Goal: Information Seeking & Learning: Find specific fact

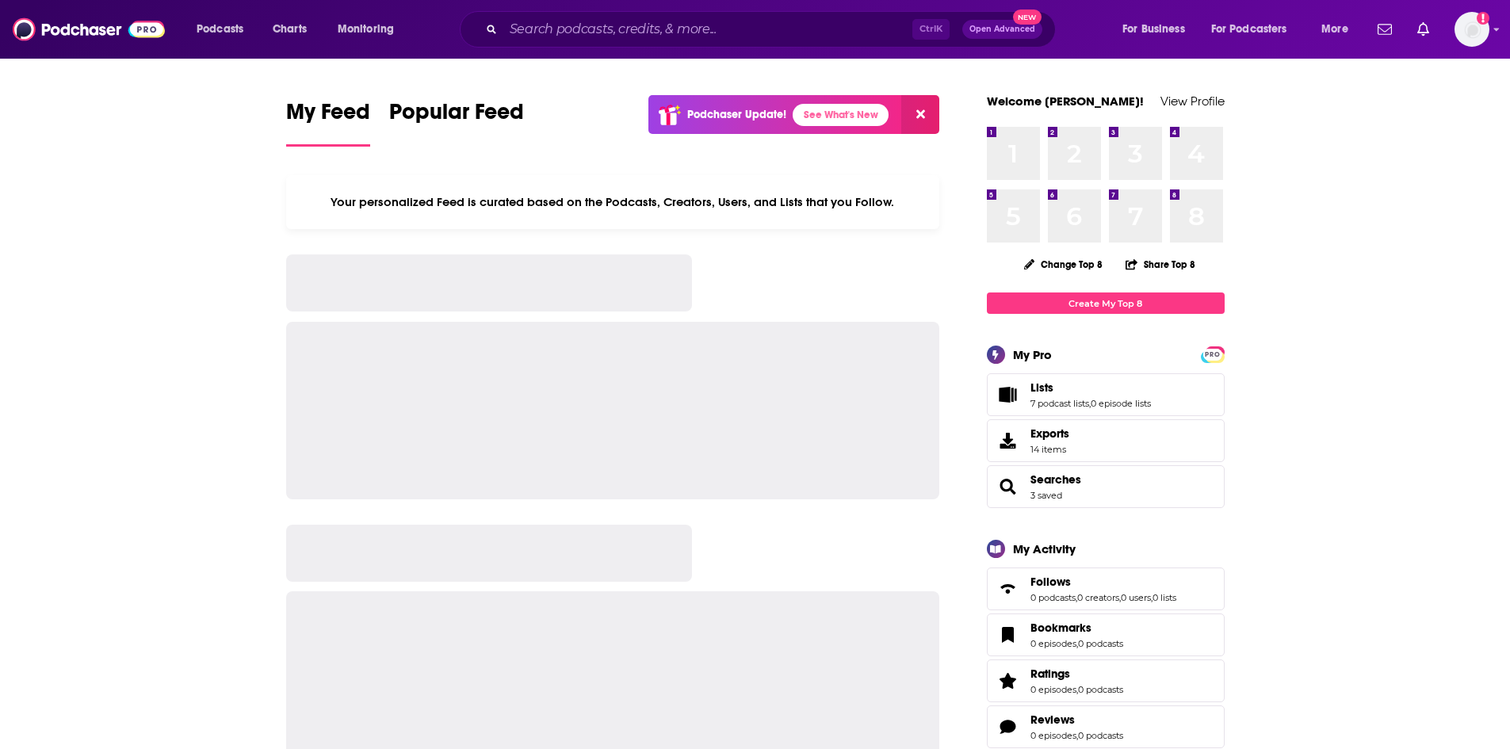
drag, startPoint x: 639, startPoint y: 50, endPoint x: 641, endPoint y: 38, distance: 12.0
click at [641, 38] on div "Podcasts Charts Monitoring Ctrl K Open Advanced New For Business For Podcasters…" at bounding box center [755, 29] width 1510 height 59
click at [642, 33] on input "Search podcasts, credits, & more..." at bounding box center [707, 29] width 409 height 25
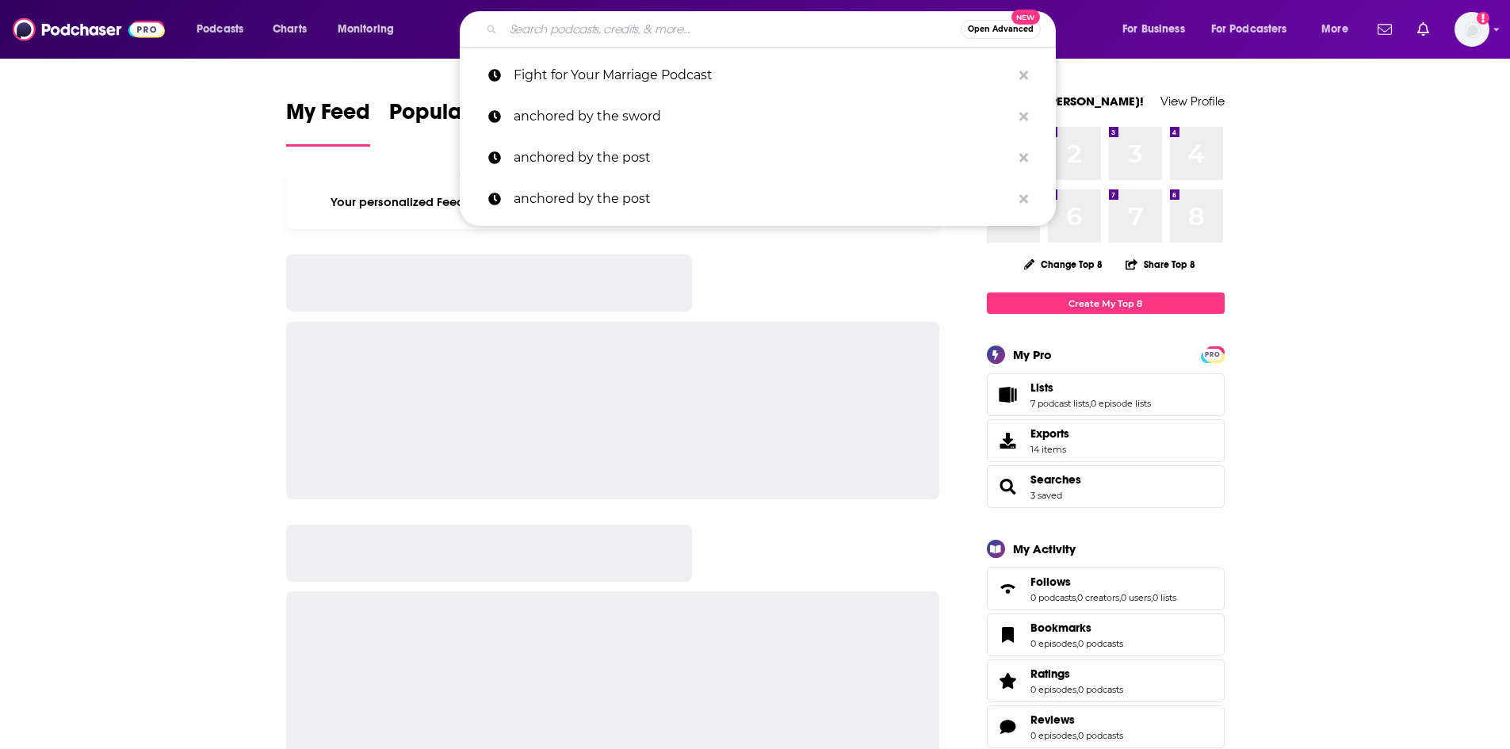
paste input "[DEMOGRAPHIC_DATA] for the Rest of Us Podcast"
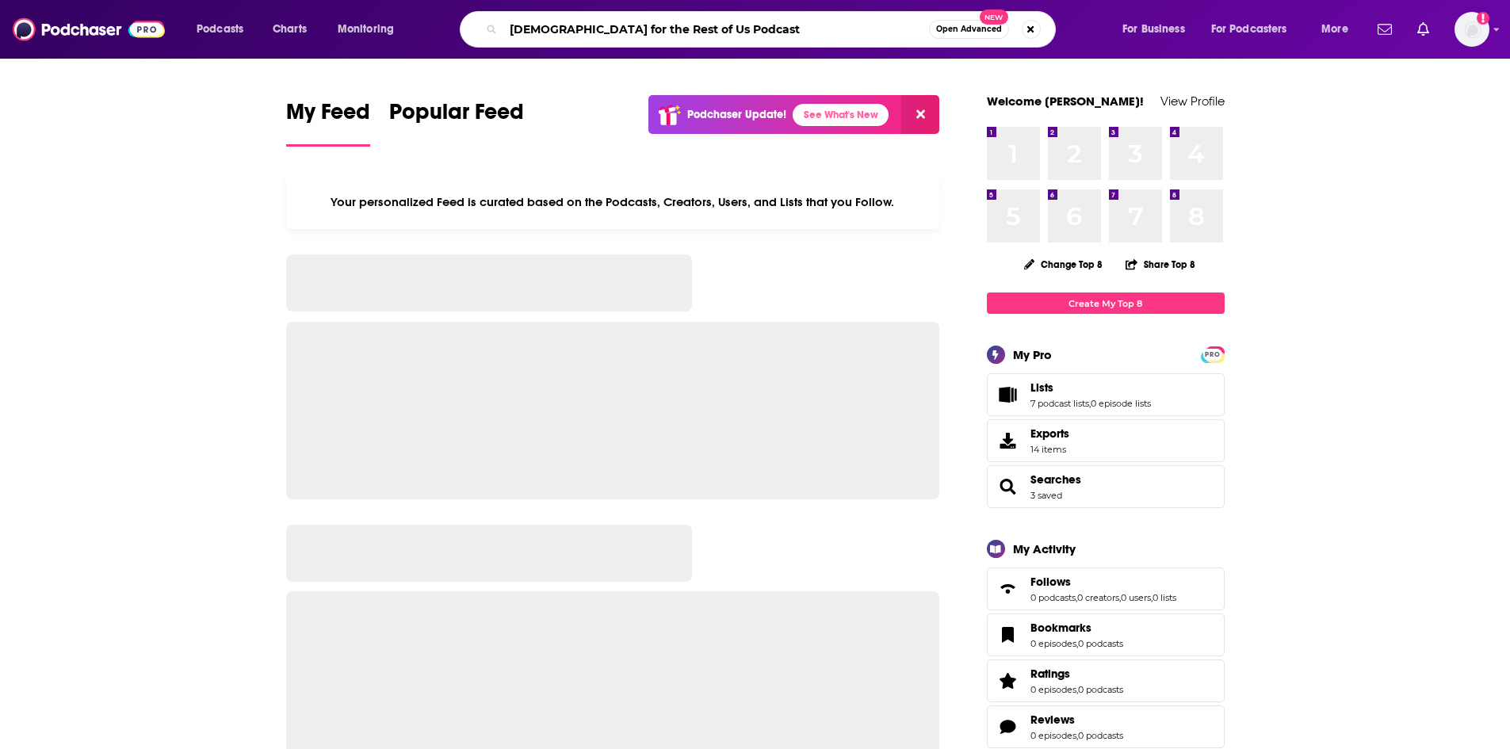
type input "[DEMOGRAPHIC_DATA] for the Rest of Us Podcast"
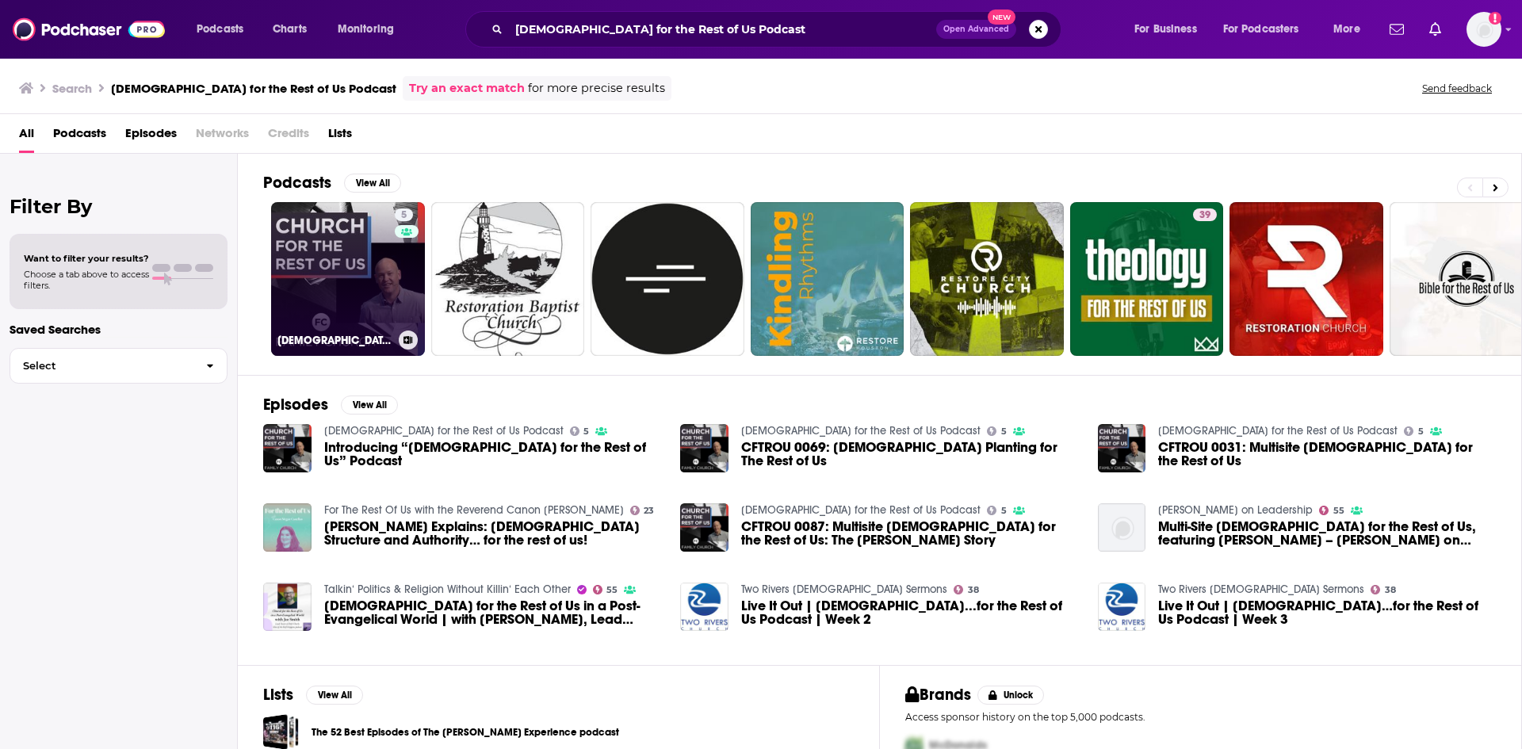
click at [343, 274] on link "5 [DEMOGRAPHIC_DATA] for the Rest of Us Podcast" at bounding box center [348, 279] width 154 height 154
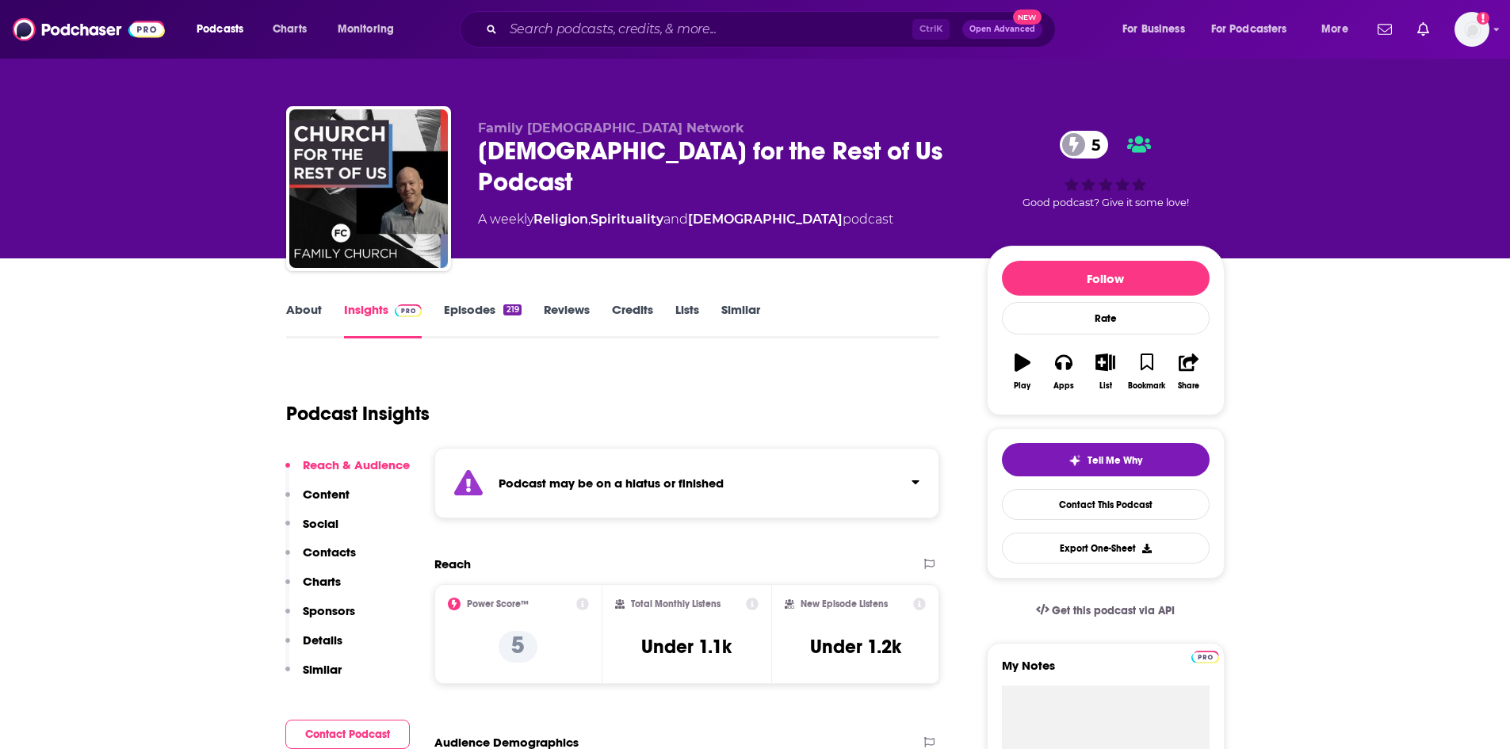
drag, startPoint x: 293, startPoint y: 285, endPoint x: 298, endPoint y: 295, distance: 11.4
click at [304, 304] on div "About Insights Episodes 219 Reviews Credits Lists Similar" at bounding box center [613, 319] width 654 height 39
click at [310, 317] on link "About" at bounding box center [304, 320] width 36 height 36
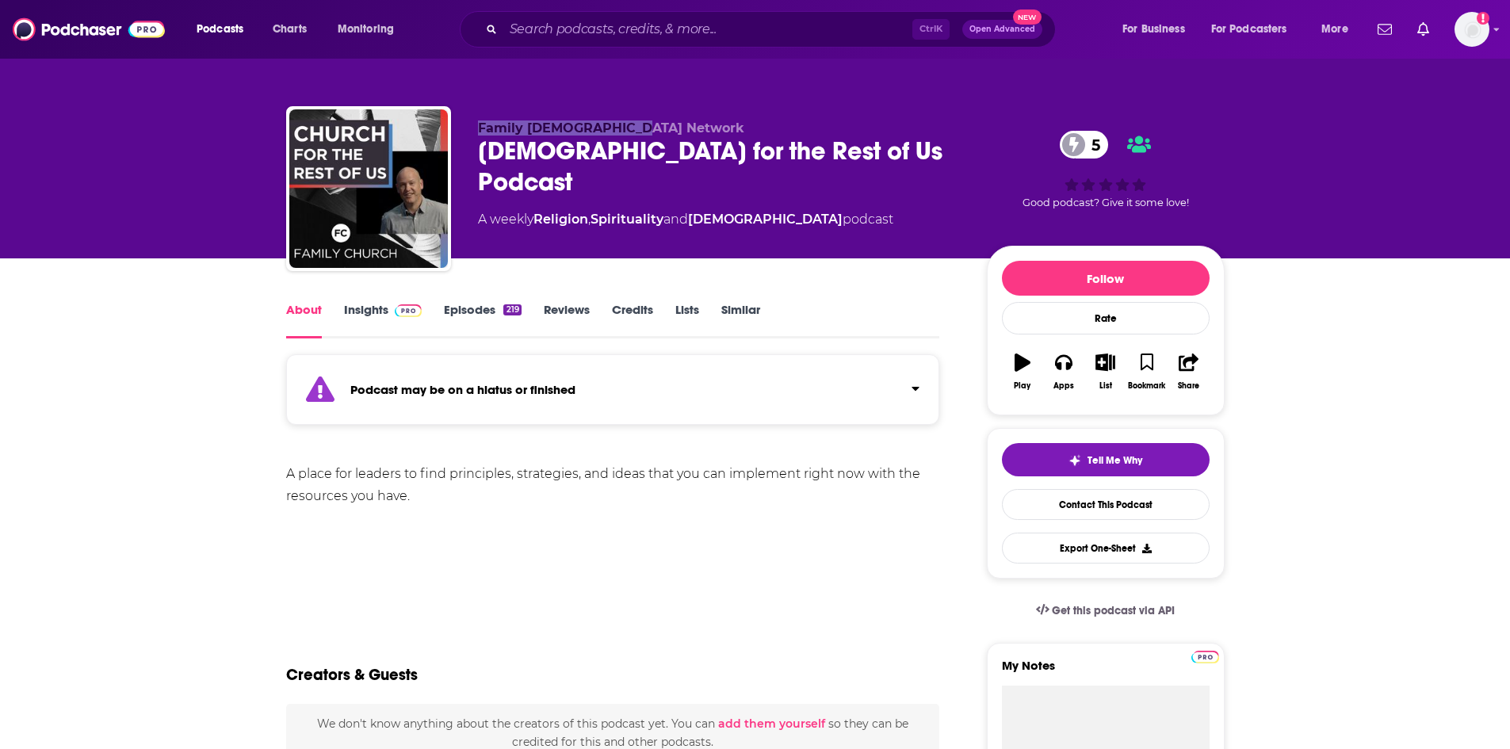
drag, startPoint x: 481, startPoint y: 124, endPoint x: 641, endPoint y: 121, distance: 160.2
click at [641, 121] on p "Family [DEMOGRAPHIC_DATA] Network" at bounding box center [720, 128] width 484 height 15
copy span "Family [DEMOGRAPHIC_DATA] Network"
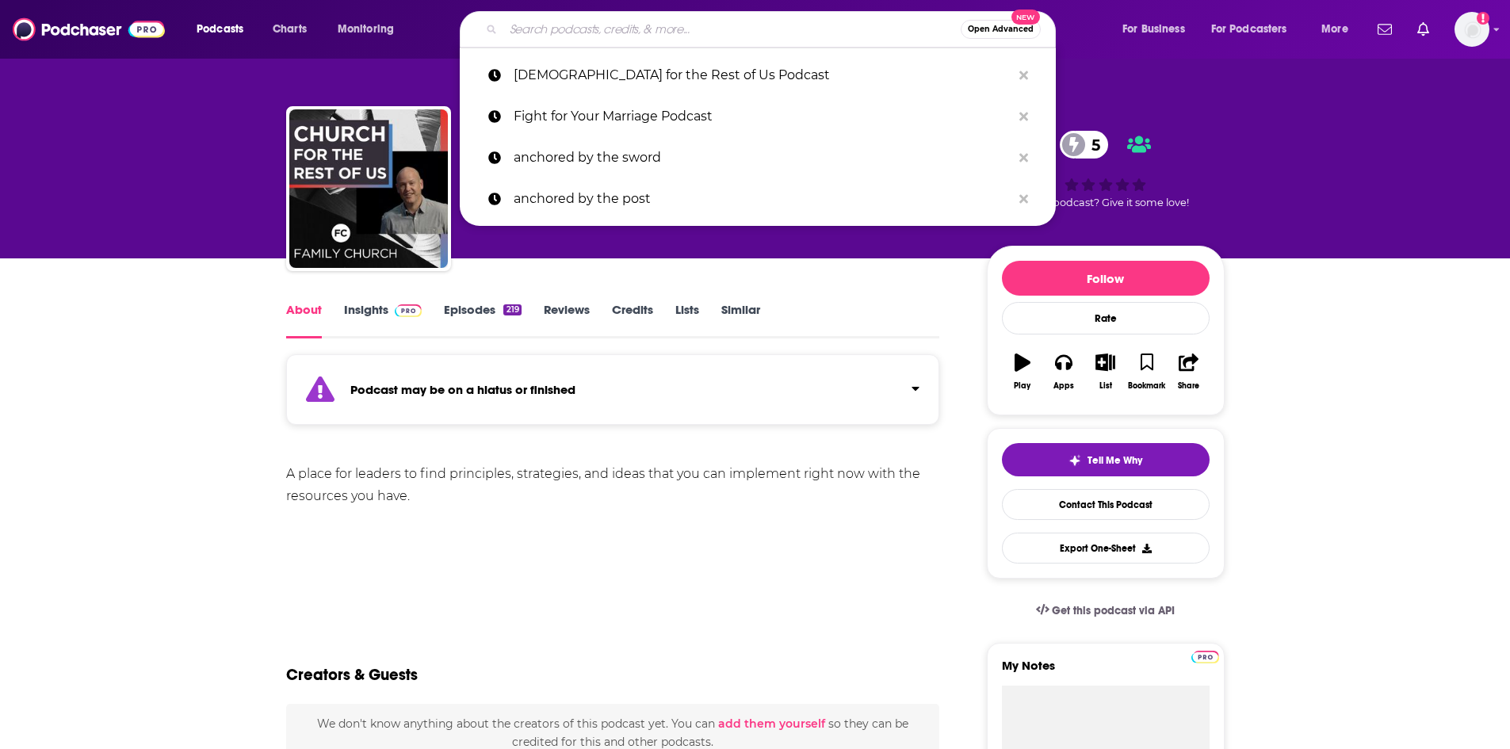
click at [530, 33] on input "Search podcasts, credits, & more..." at bounding box center [732, 29] width 458 height 25
paste input "New Life LIVE Podcast"
type input "New Life LIVE Podcast"
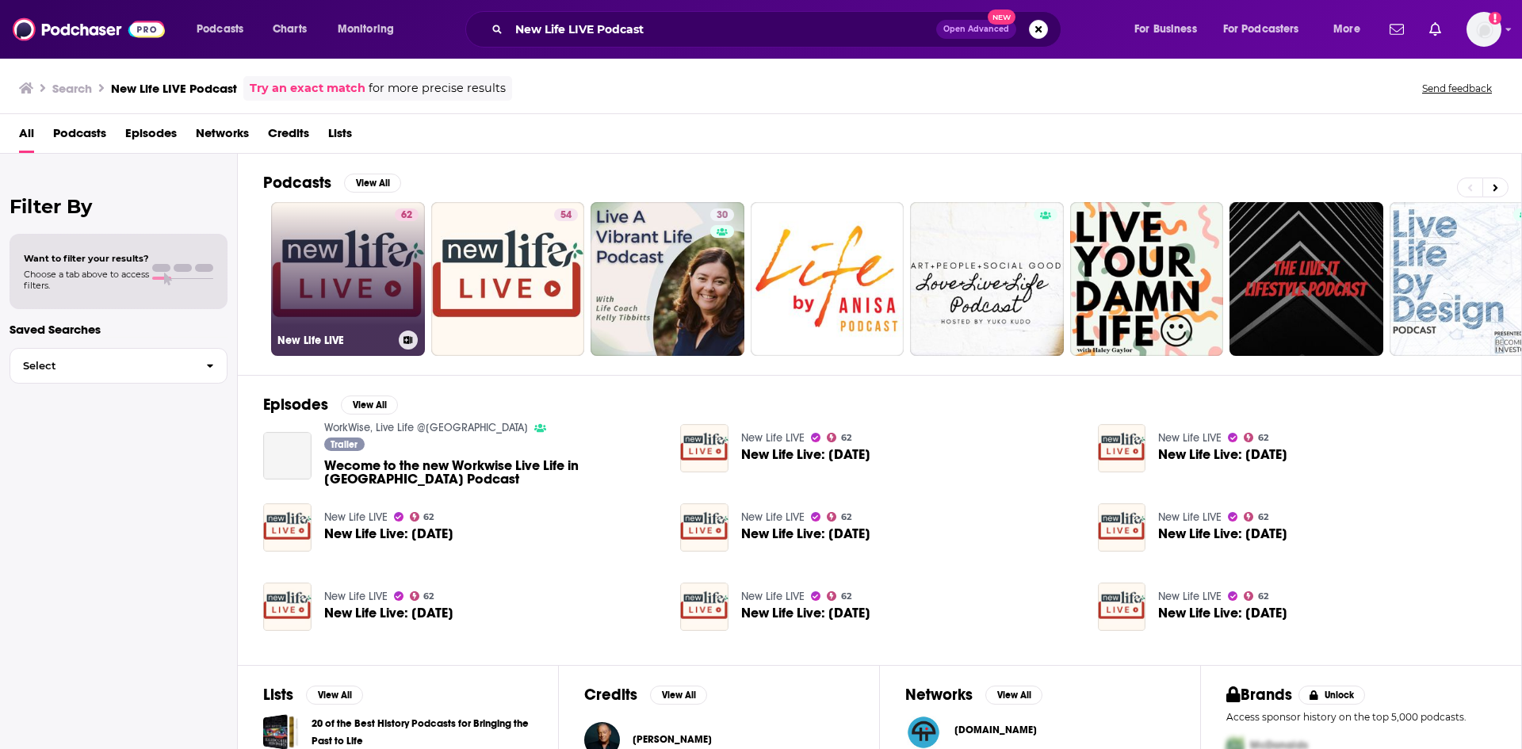
click at [334, 277] on link "62 New Life LIVE" at bounding box center [348, 279] width 154 height 154
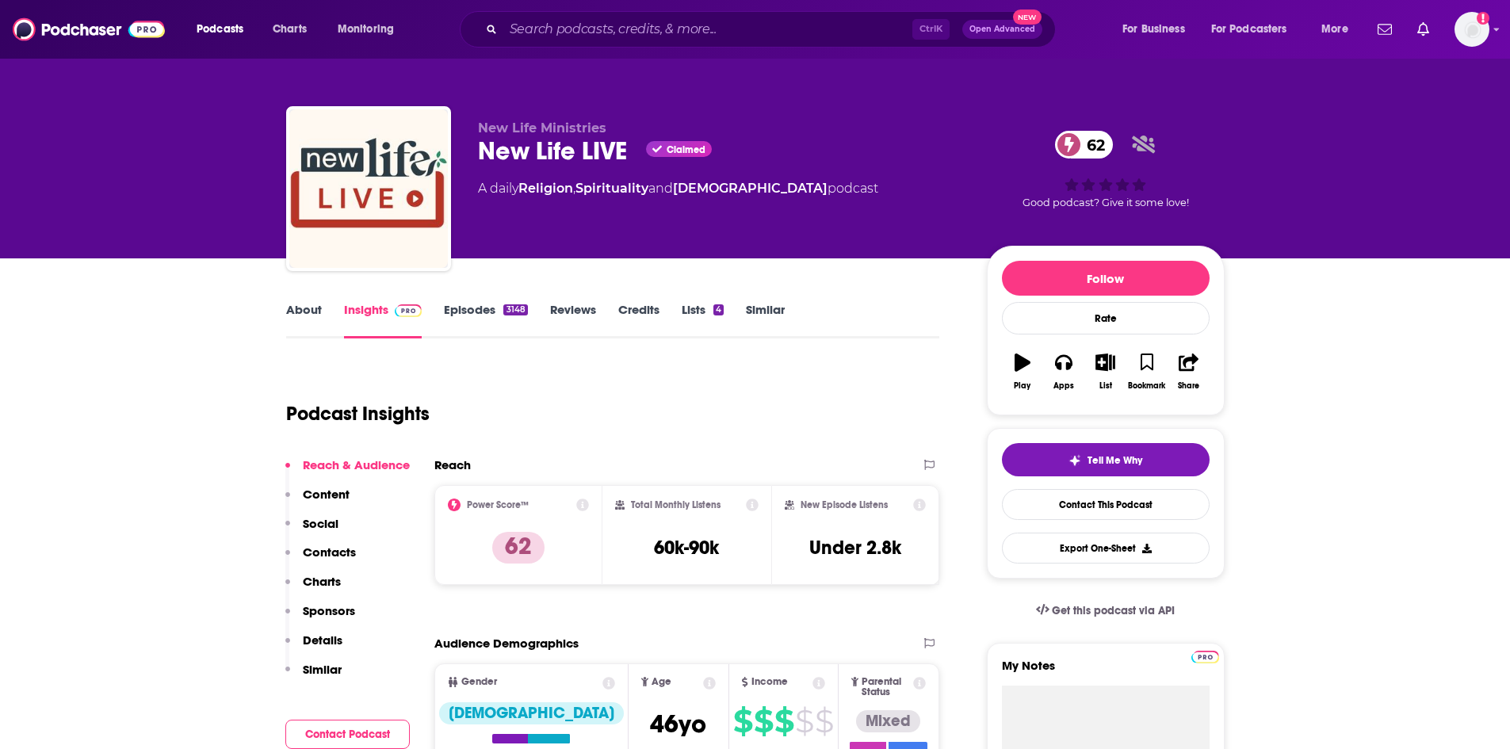
click at [312, 314] on link "About" at bounding box center [304, 320] width 36 height 36
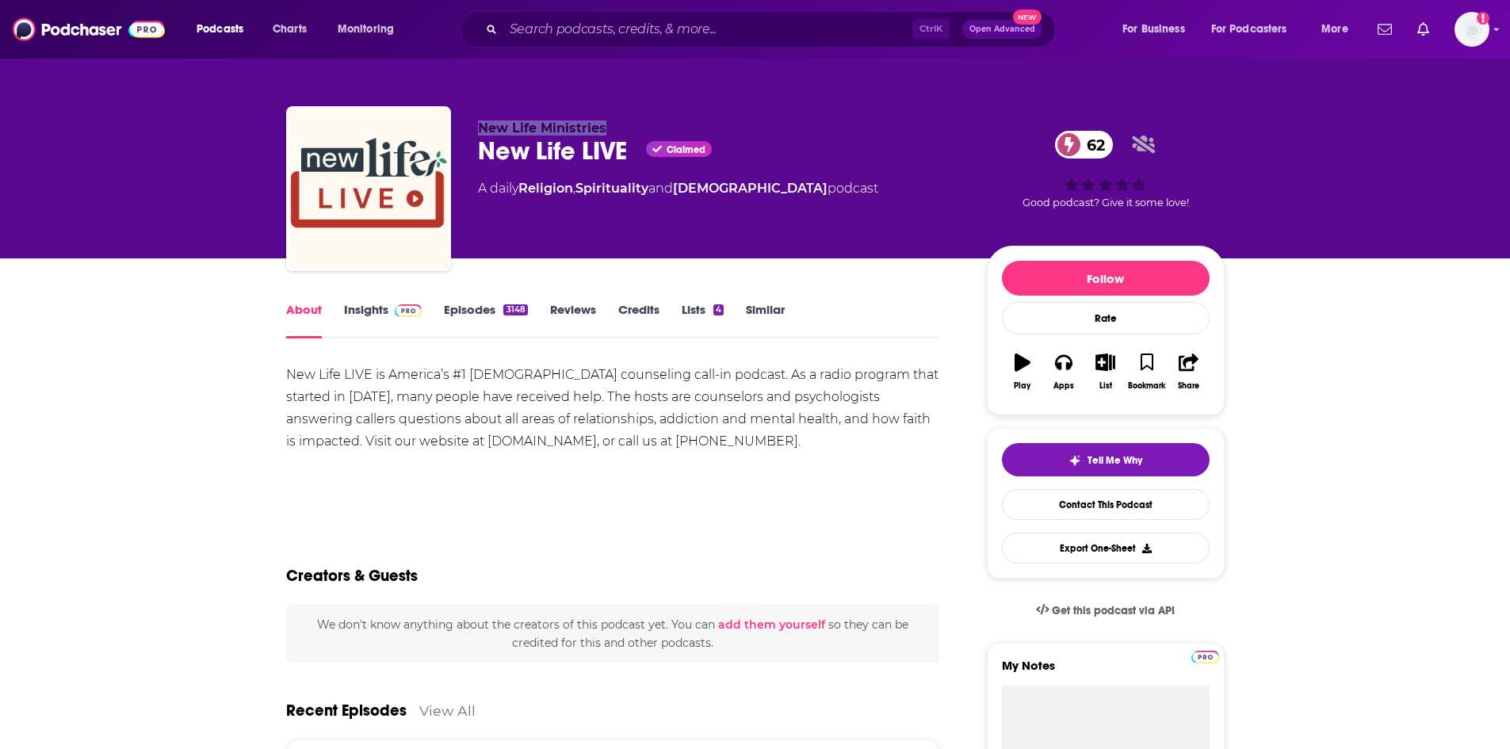
drag, startPoint x: 480, startPoint y: 122, endPoint x: 607, endPoint y: 124, distance: 126.1
click at [607, 124] on p "New Life Ministries" at bounding box center [720, 128] width 484 height 15
copy span "New Life Ministries"
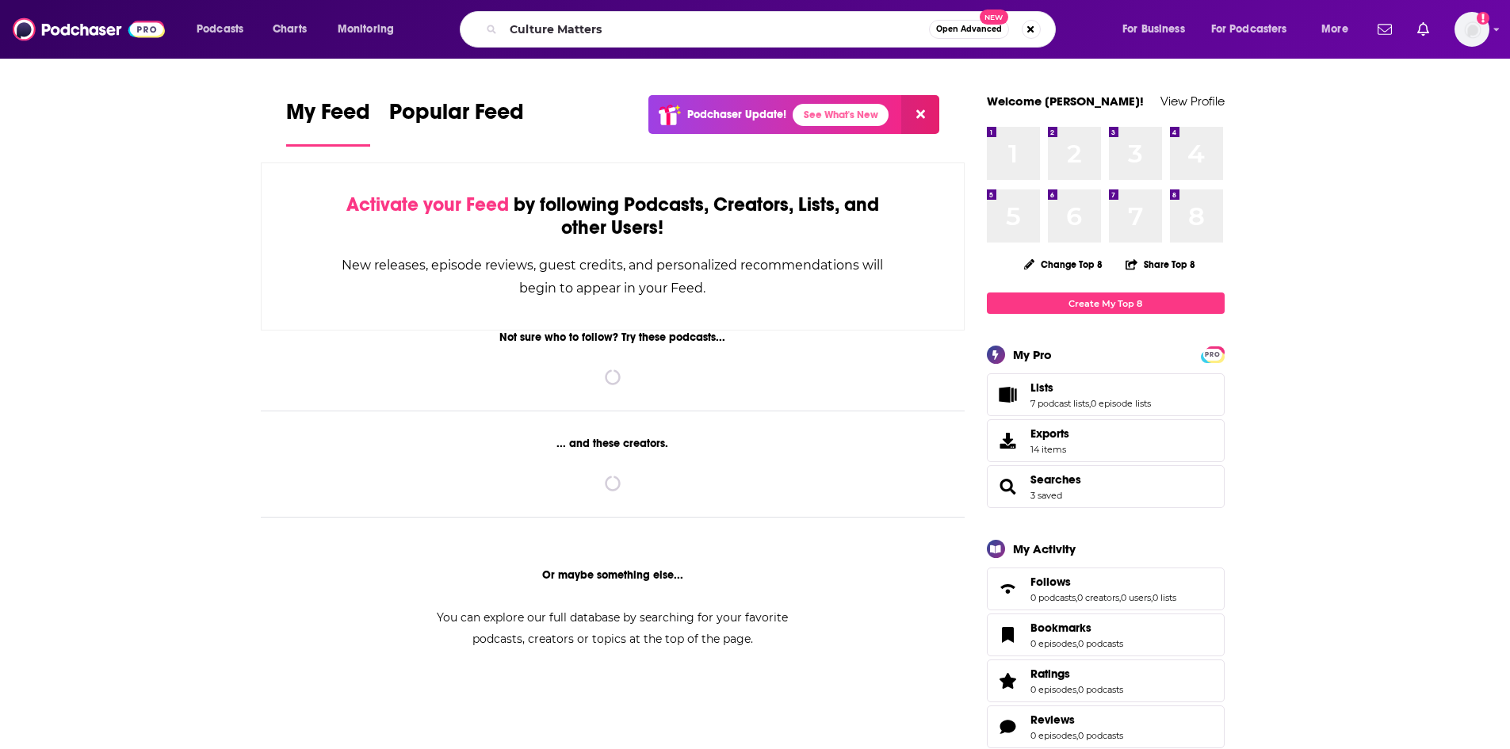
type input "Culture Matters"
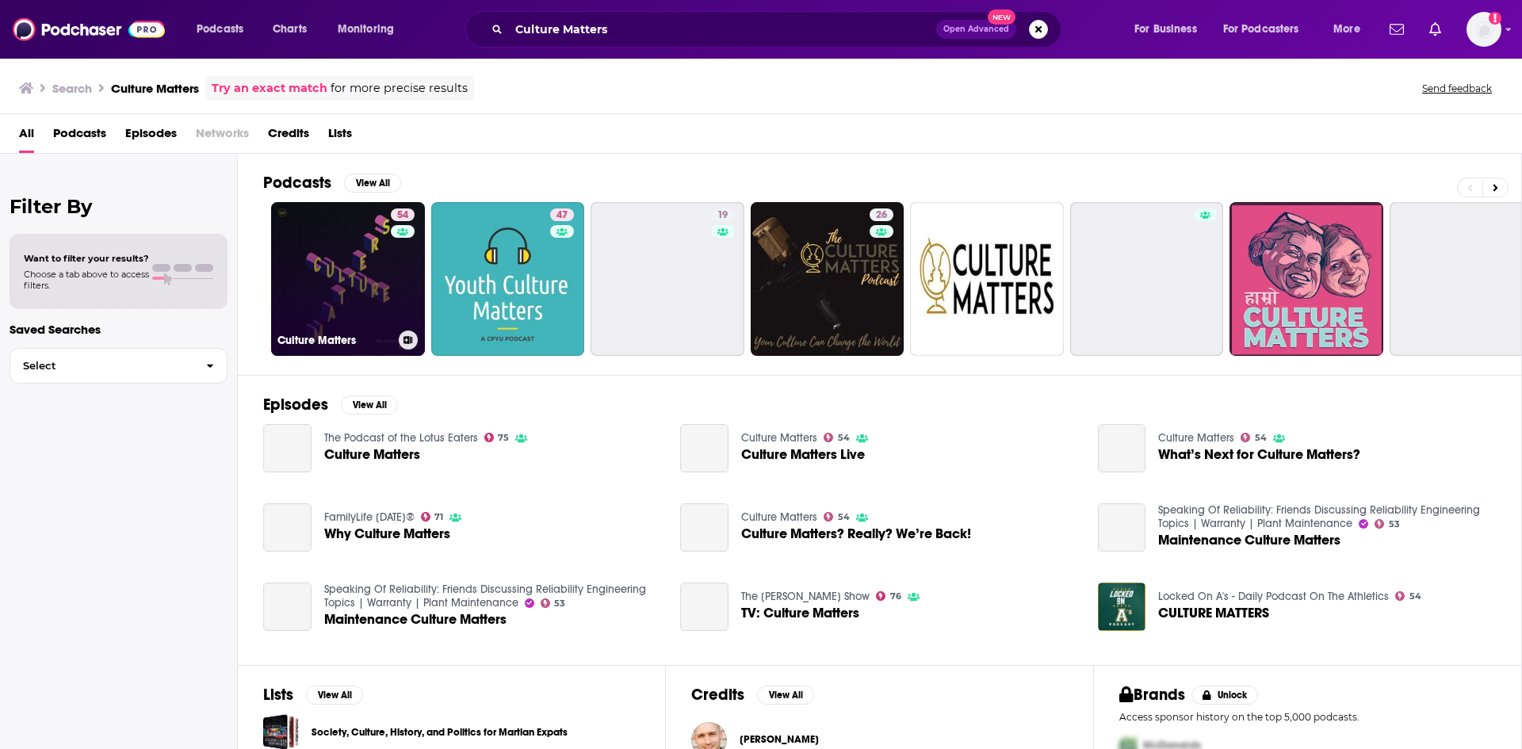
click at [336, 277] on link "54 Culture Matters" at bounding box center [348, 279] width 154 height 154
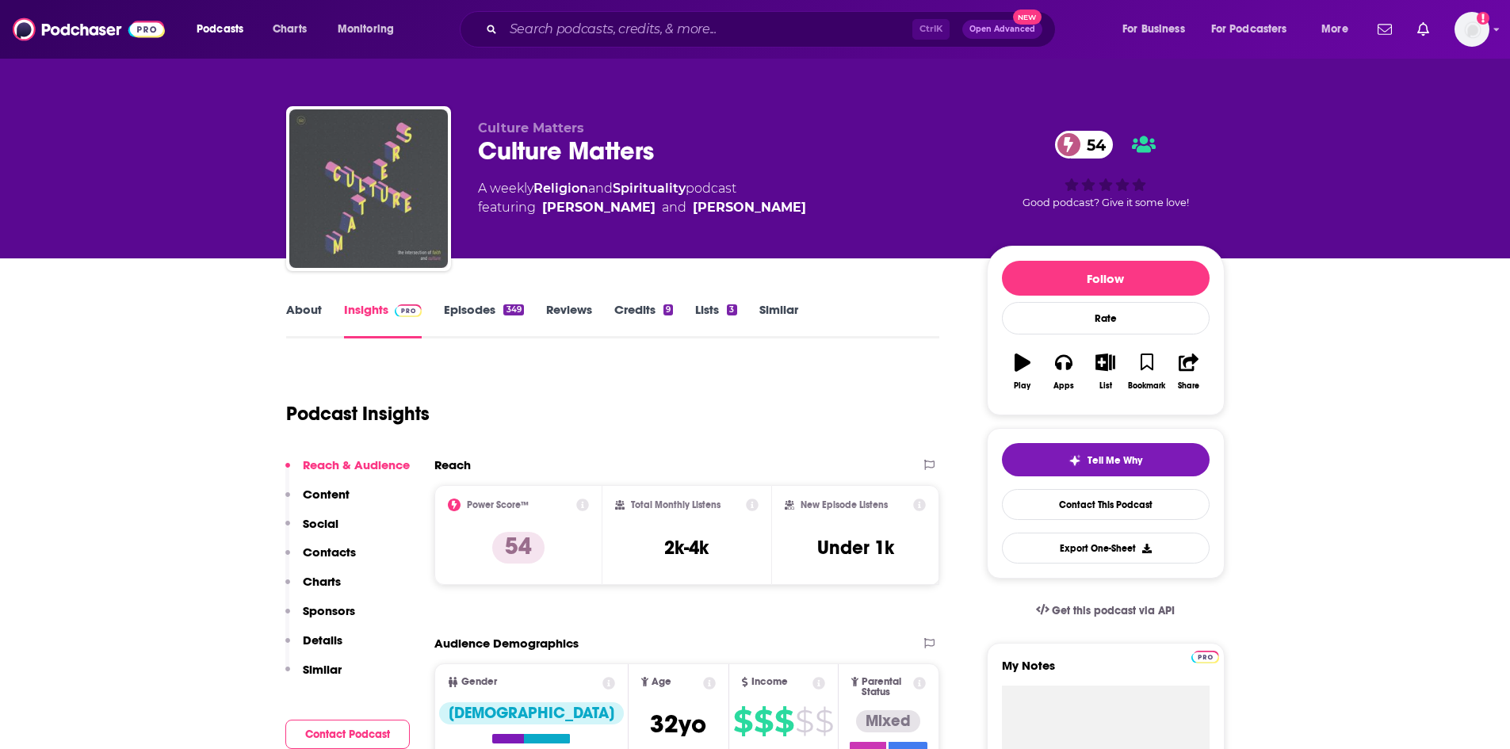
click at [377, 239] on img "Culture Matters" at bounding box center [368, 188] width 159 height 159
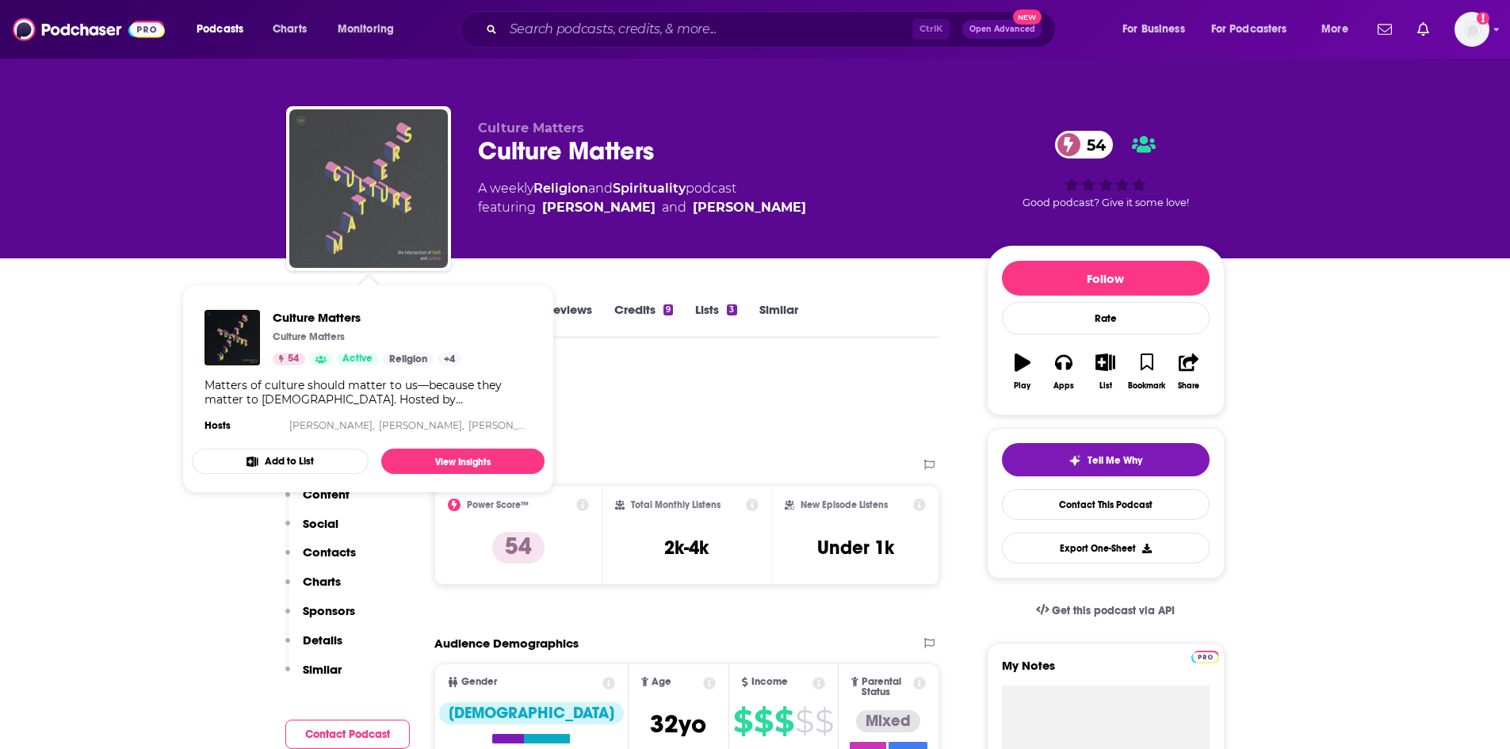
click at [392, 239] on img "Culture Matters" at bounding box center [368, 188] width 159 height 159
